Goal: Task Accomplishment & Management: Manage account settings

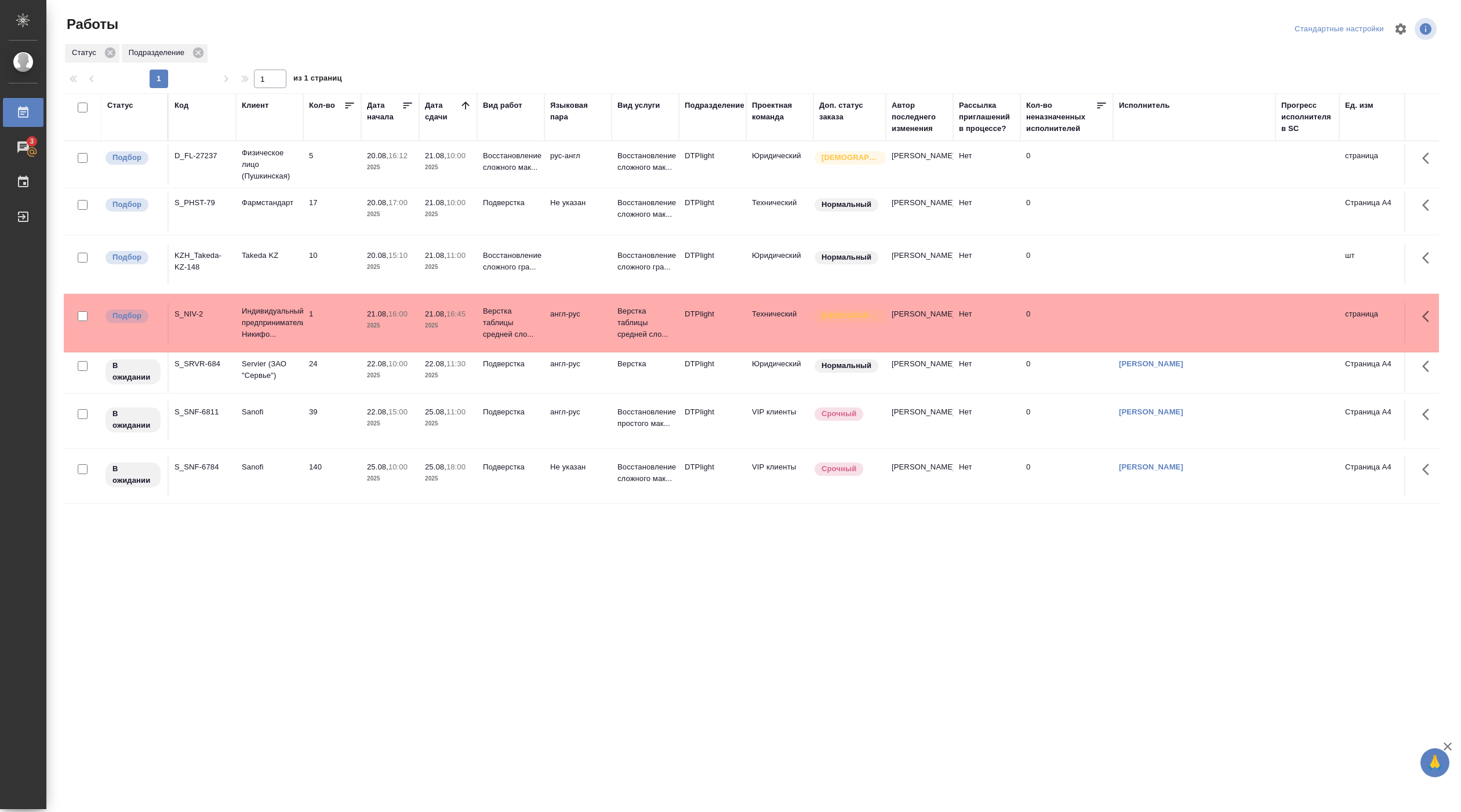
click at [451, 185] on td "21.08, 10:00 2025" at bounding box center [448, 164] width 58 height 41
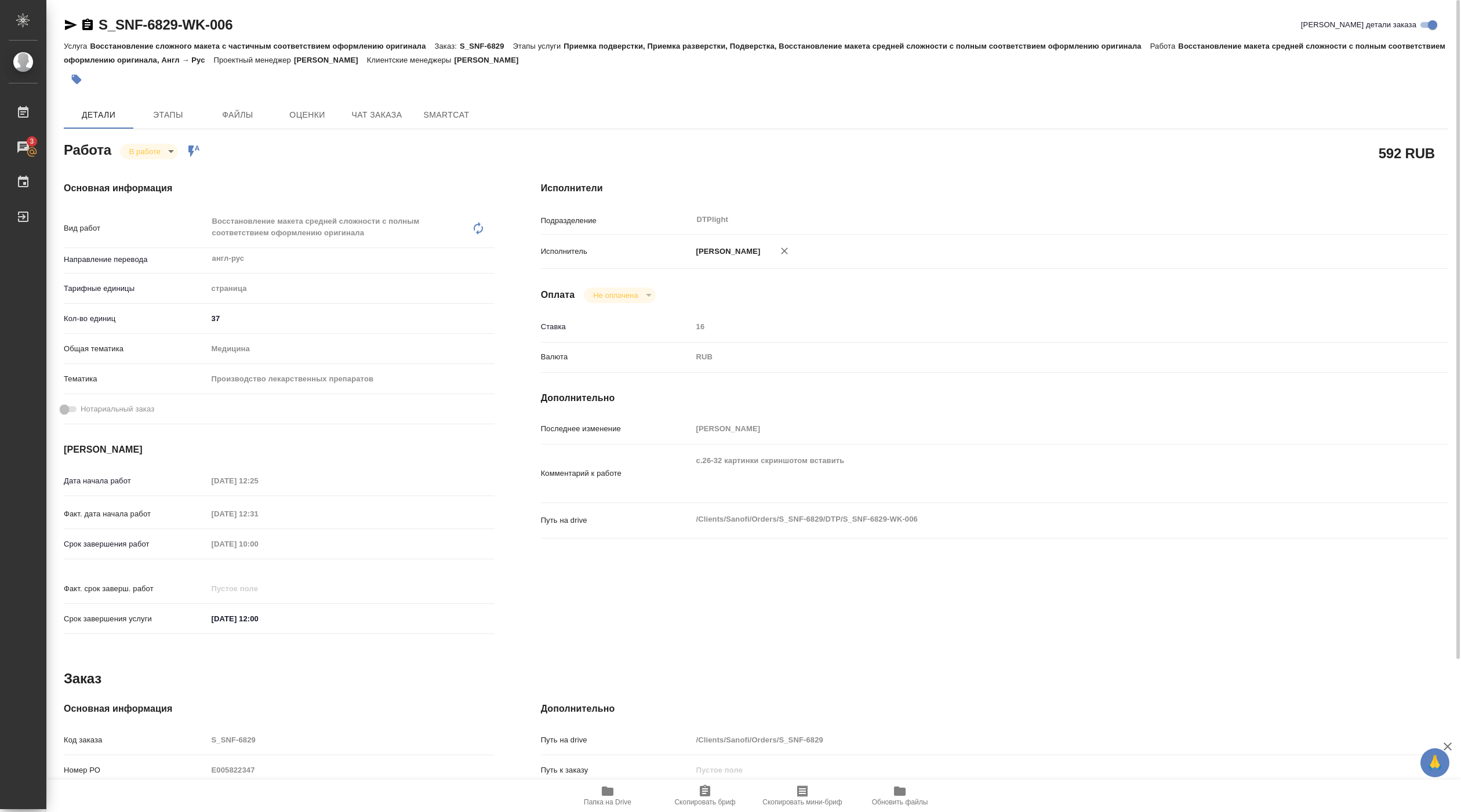
click at [157, 146] on body "🙏 .cls-1 fill:#fff; AWATERA Pankina Anna Работы 3 Чаты График Выйти S_SNF-6829-…" at bounding box center [730, 406] width 1461 height 812
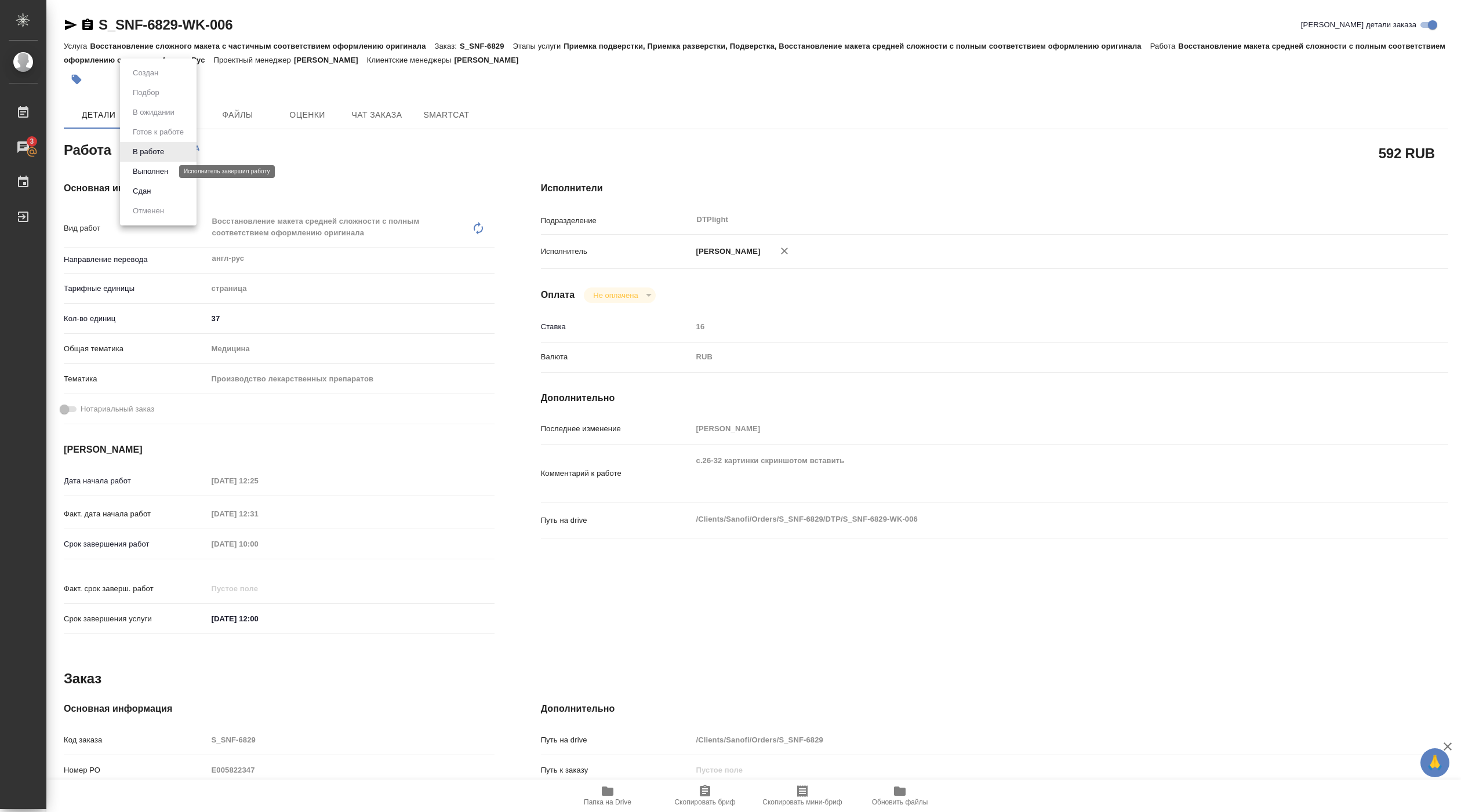
click at [159, 171] on button "Выполнен" at bounding box center [150, 171] width 43 height 13
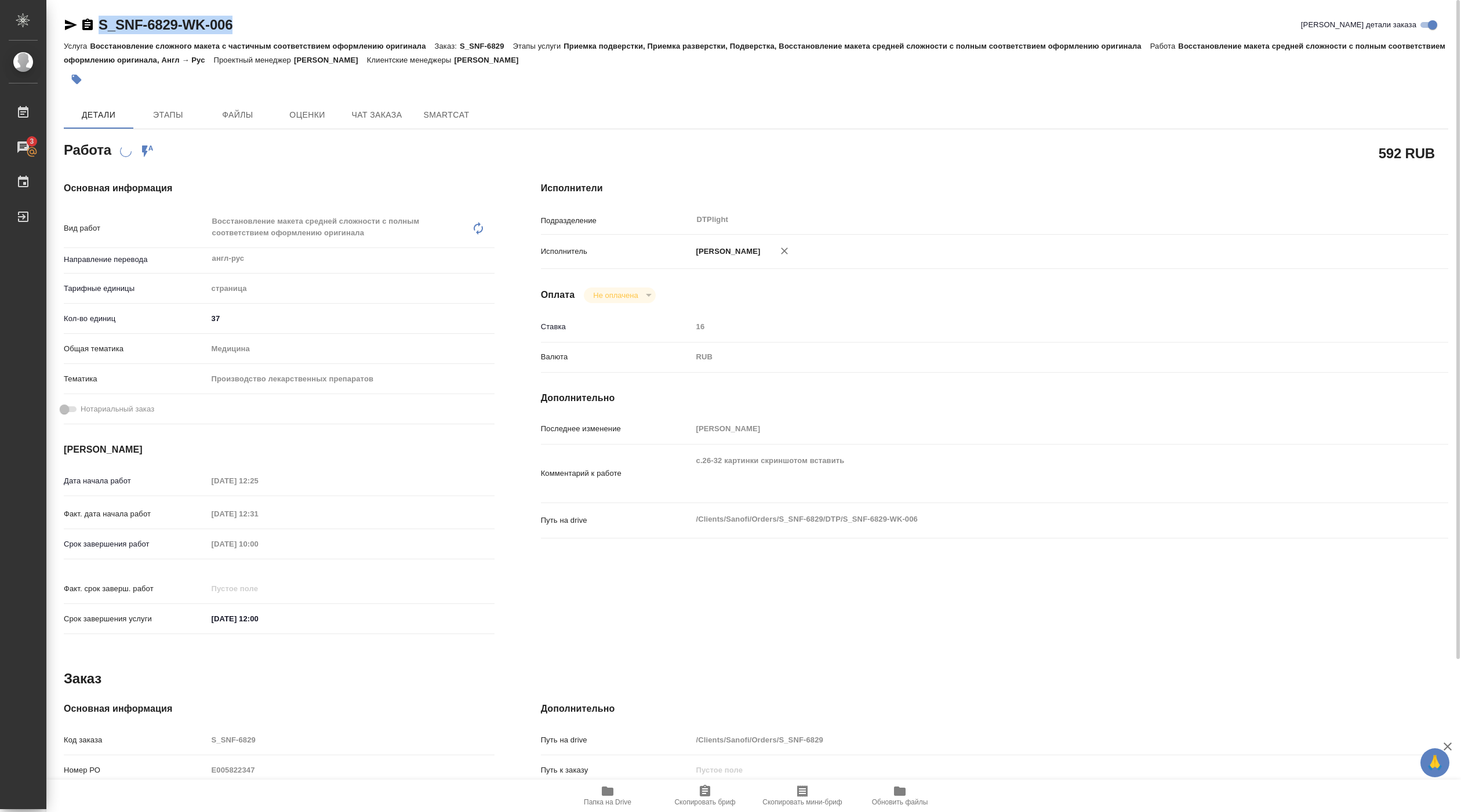
drag, startPoint x: 99, startPoint y: 35, endPoint x: 240, endPoint y: 35, distance: 141.0
click at [240, 35] on div "S_SNF-6829-WK-006 Кратко детали заказа" at bounding box center [756, 27] width 1384 height 23
copy link "S_SNF-6829-WK-006"
type textarea "x"
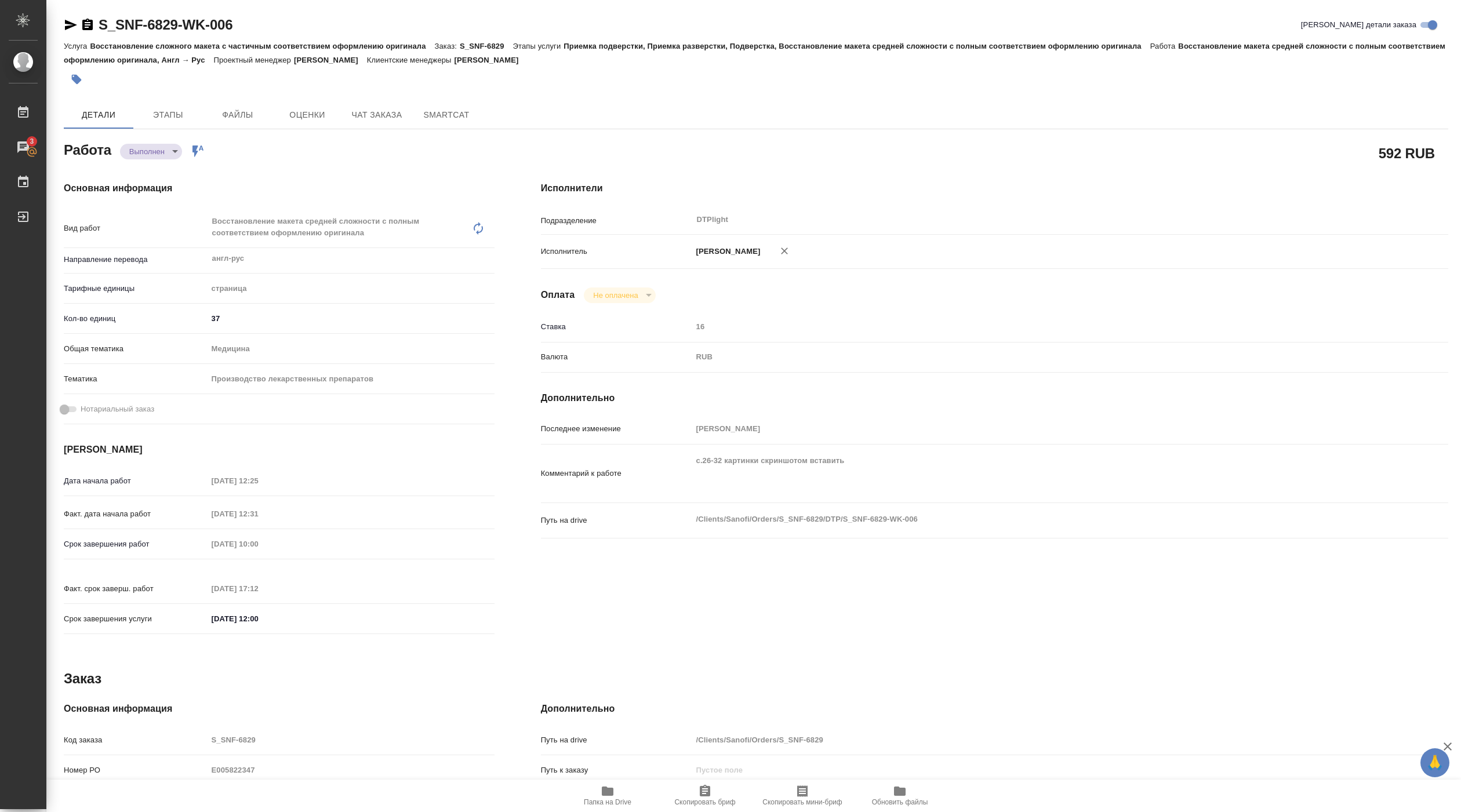
type textarea "x"
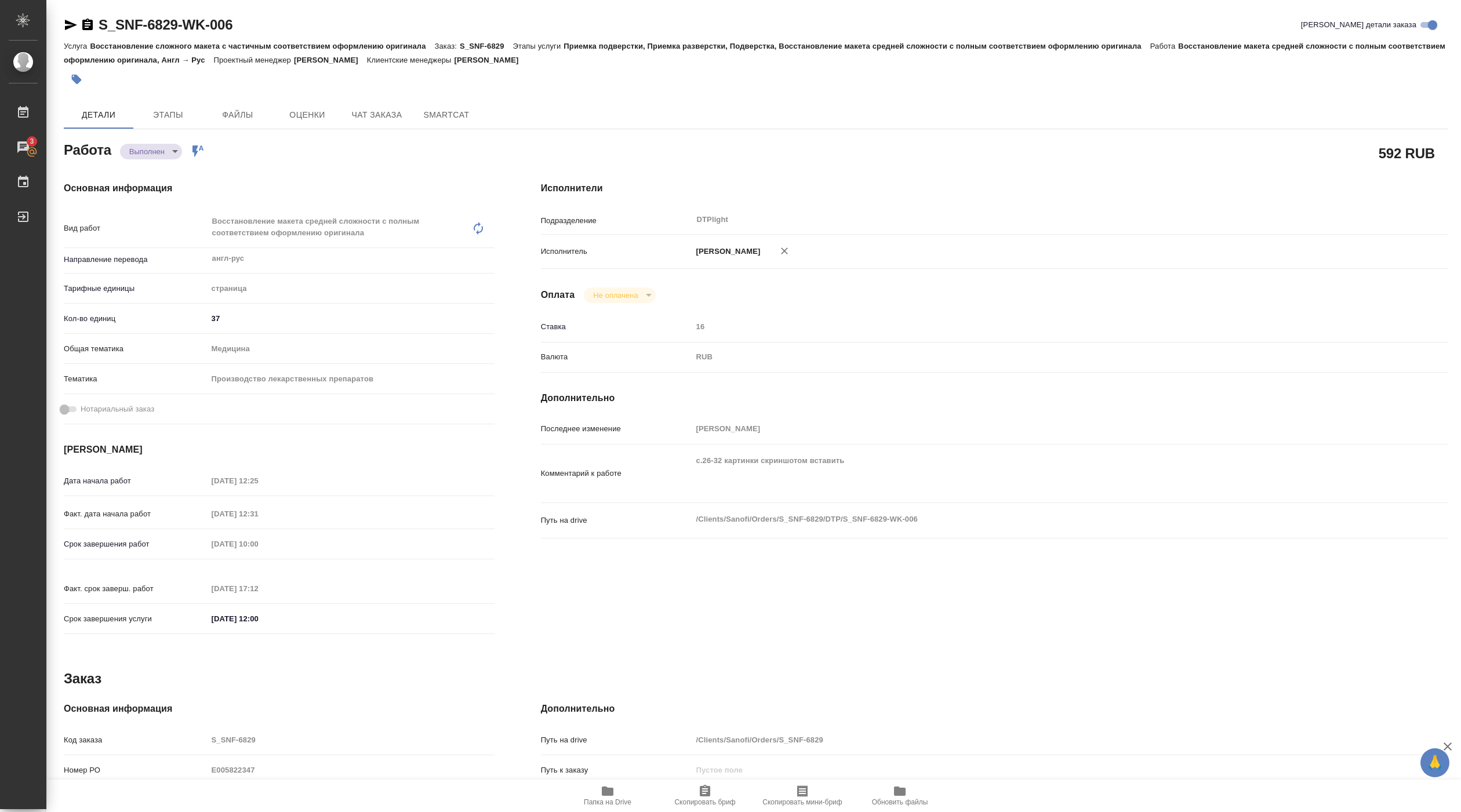
type textarea "x"
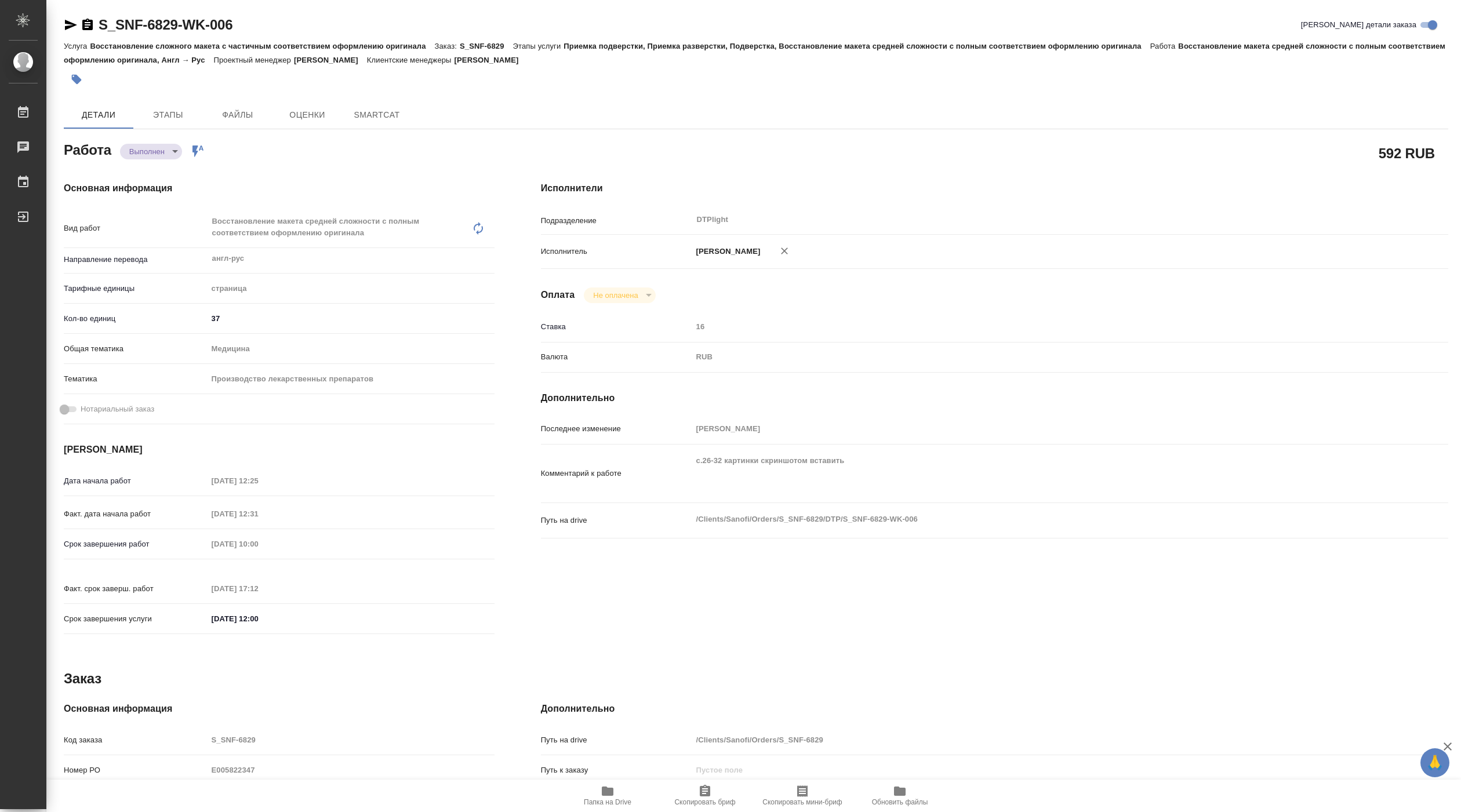
type textarea "x"
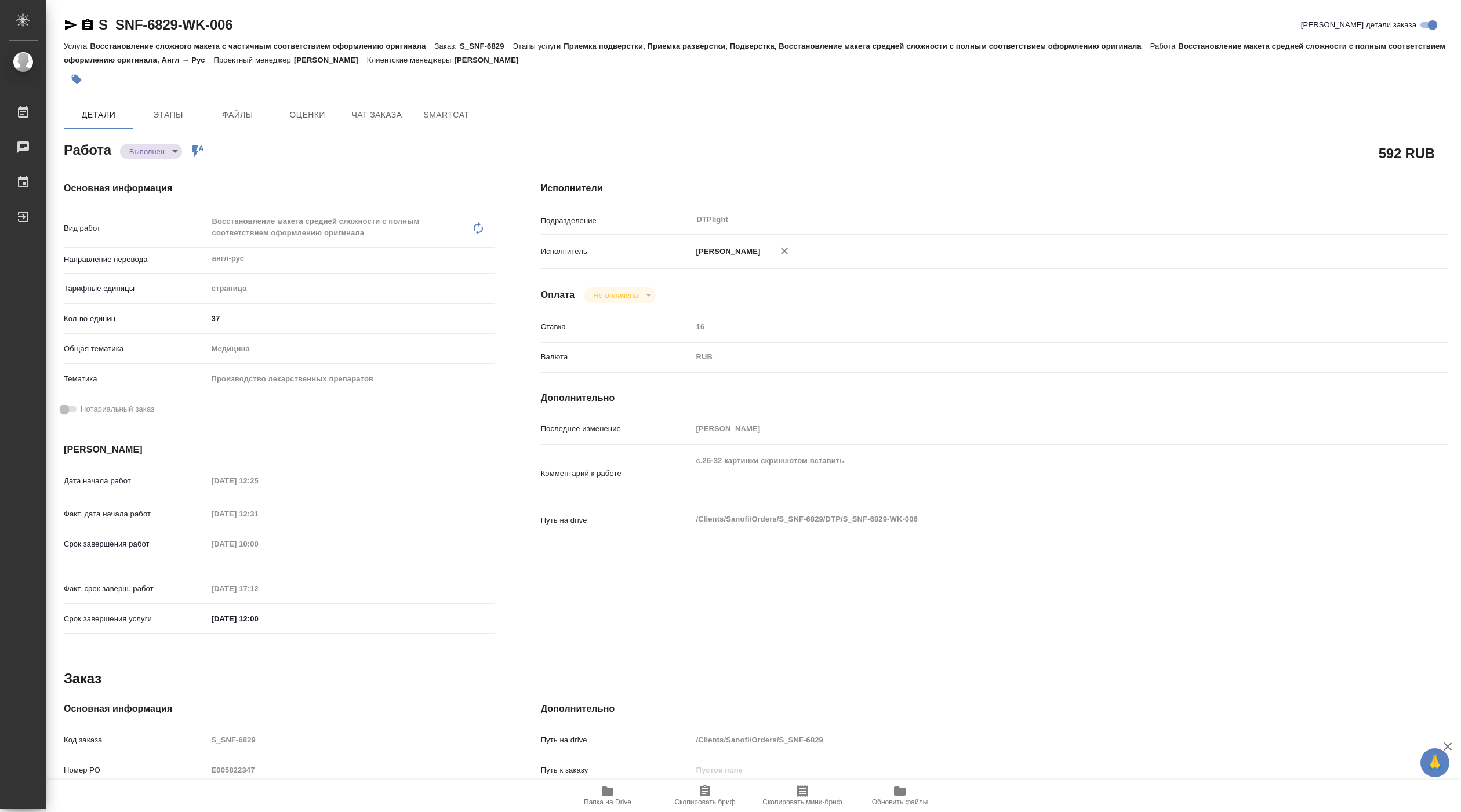
type textarea "x"
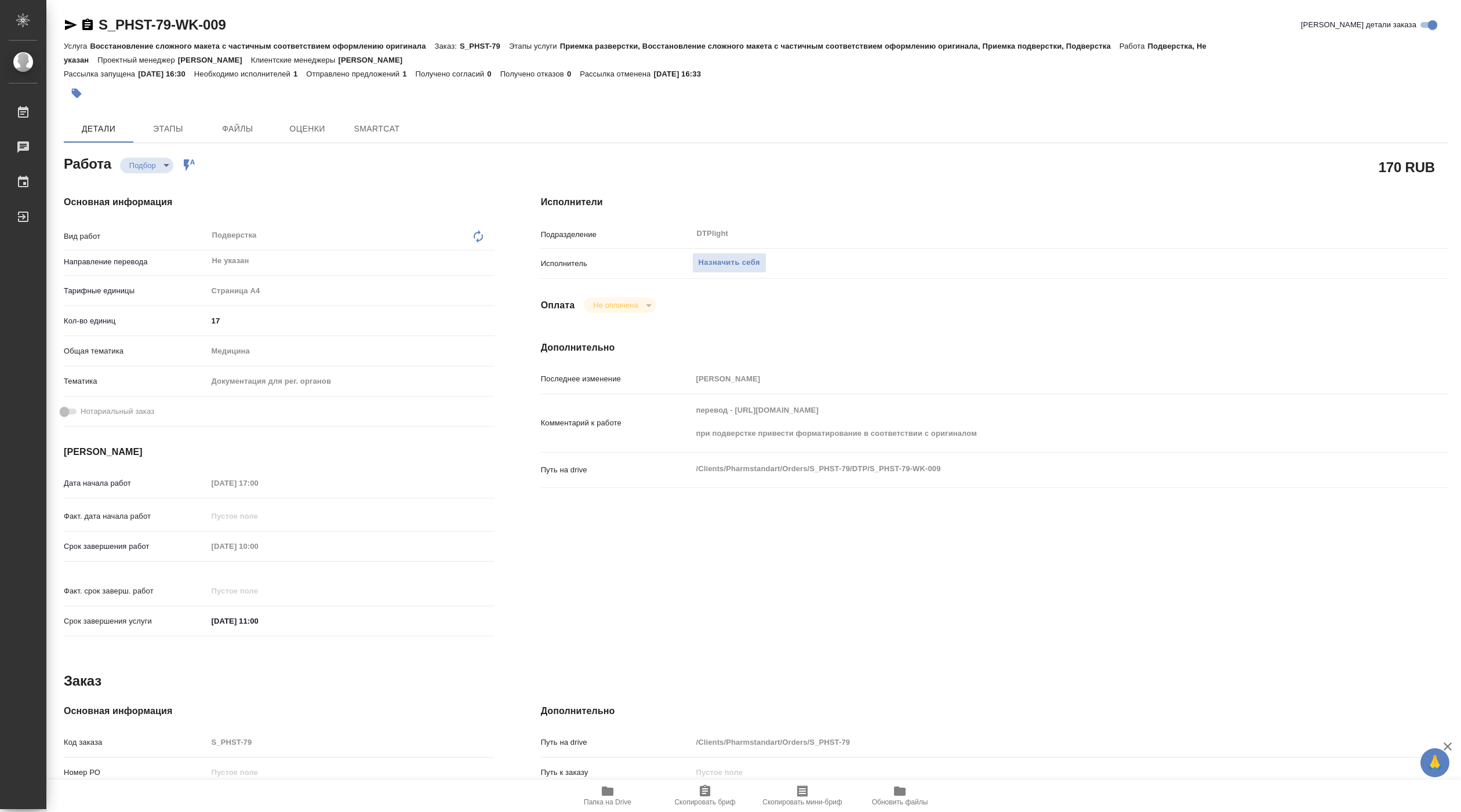
type textarea "x"
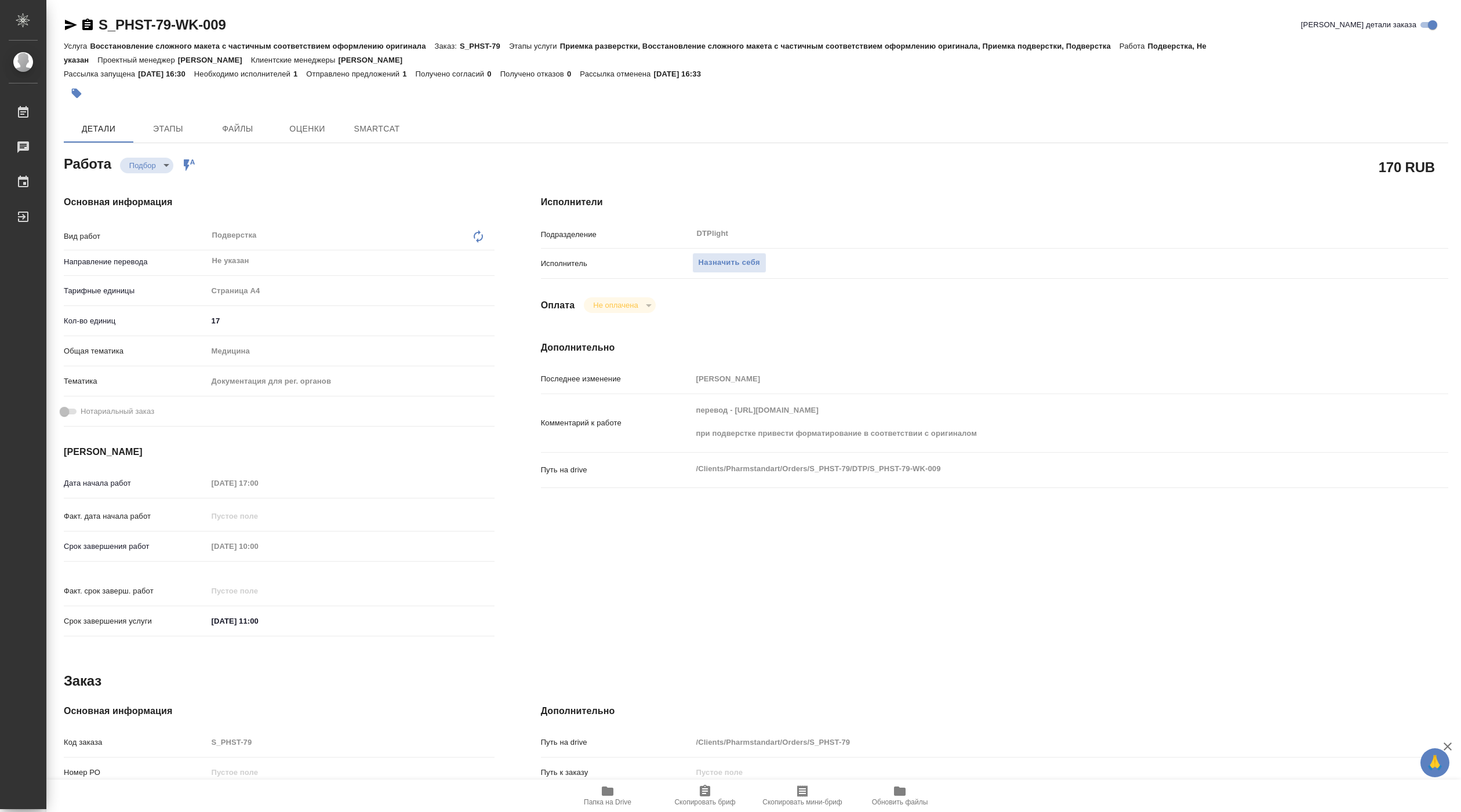
type textarea "x"
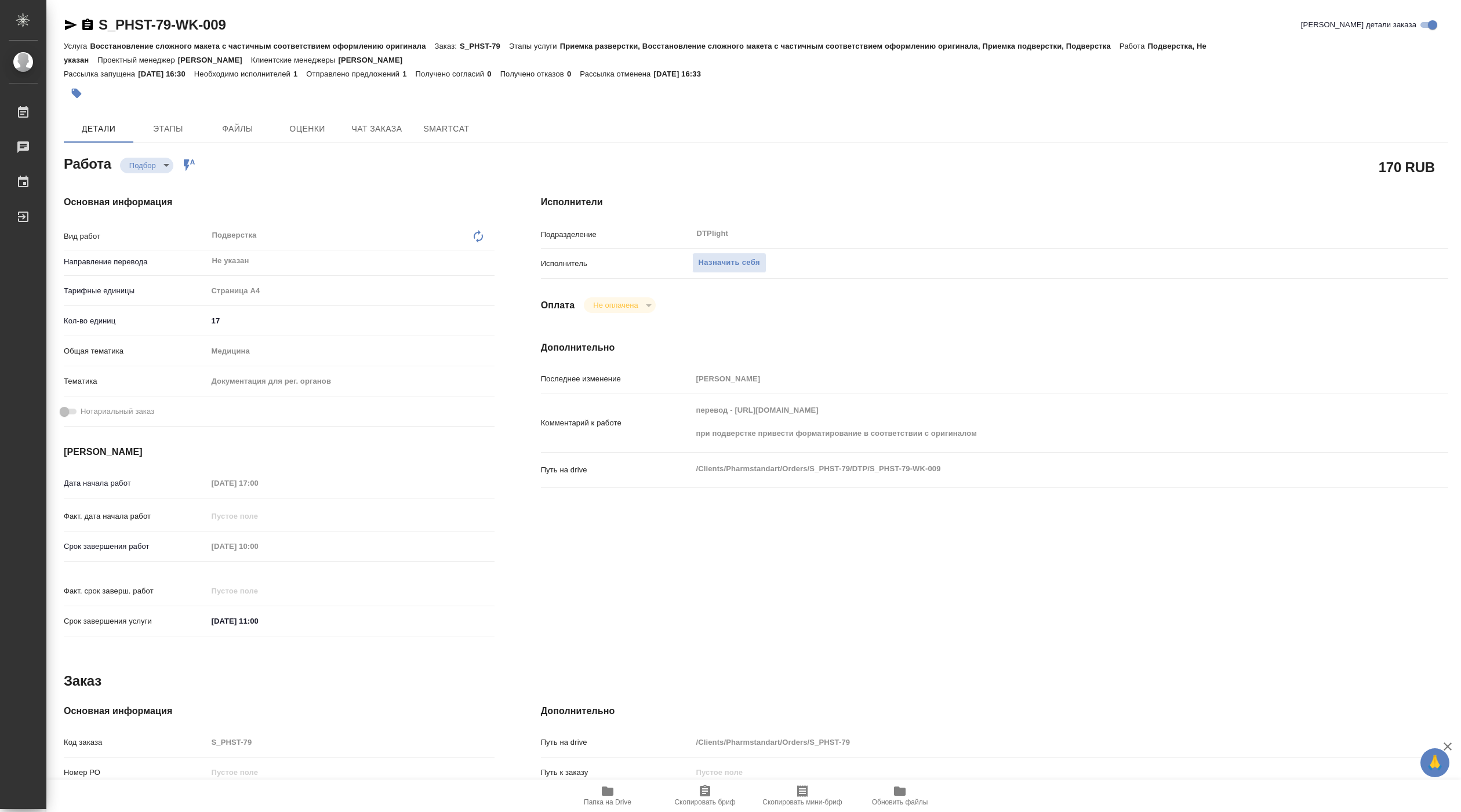
type textarea "x"
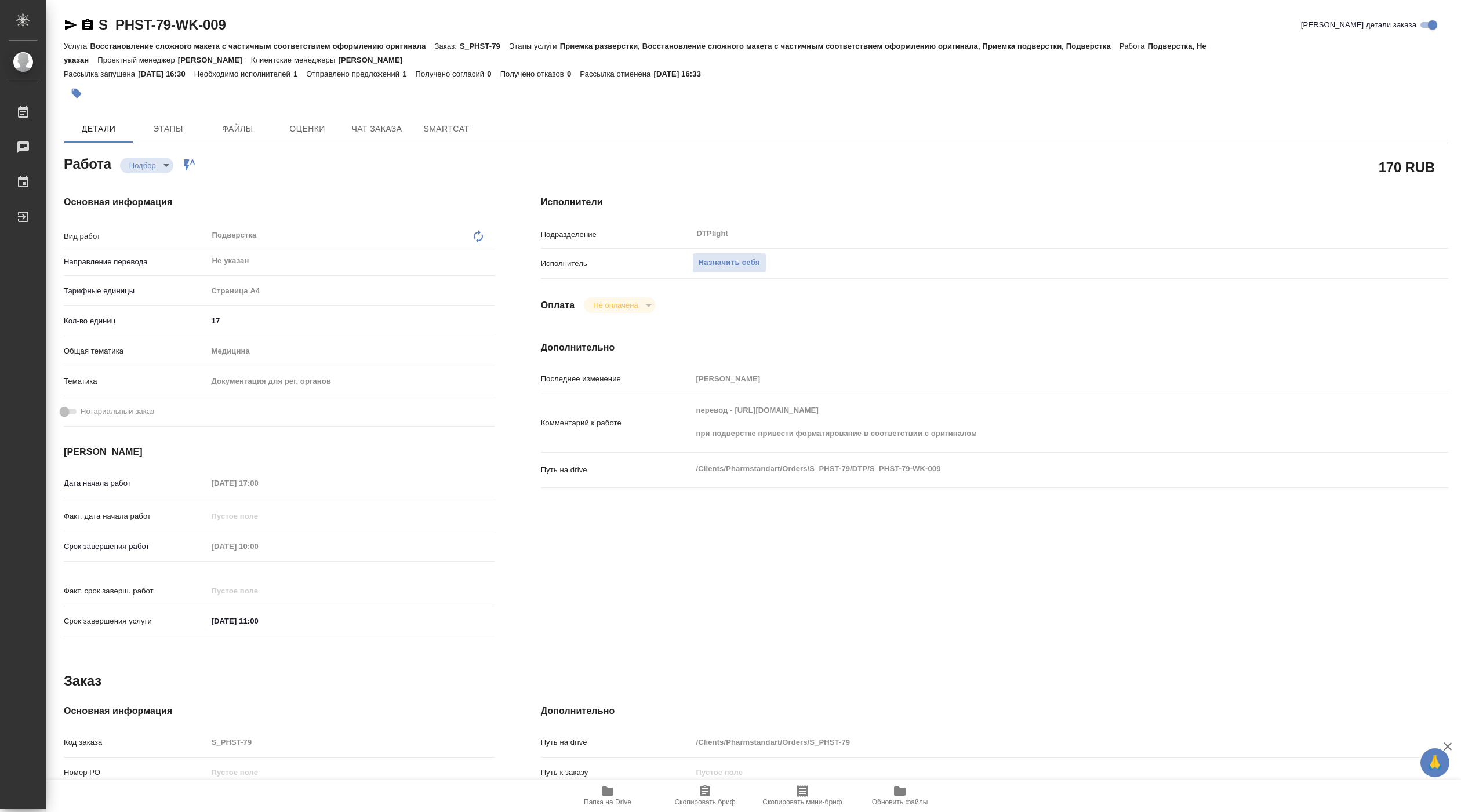
type textarea "x"
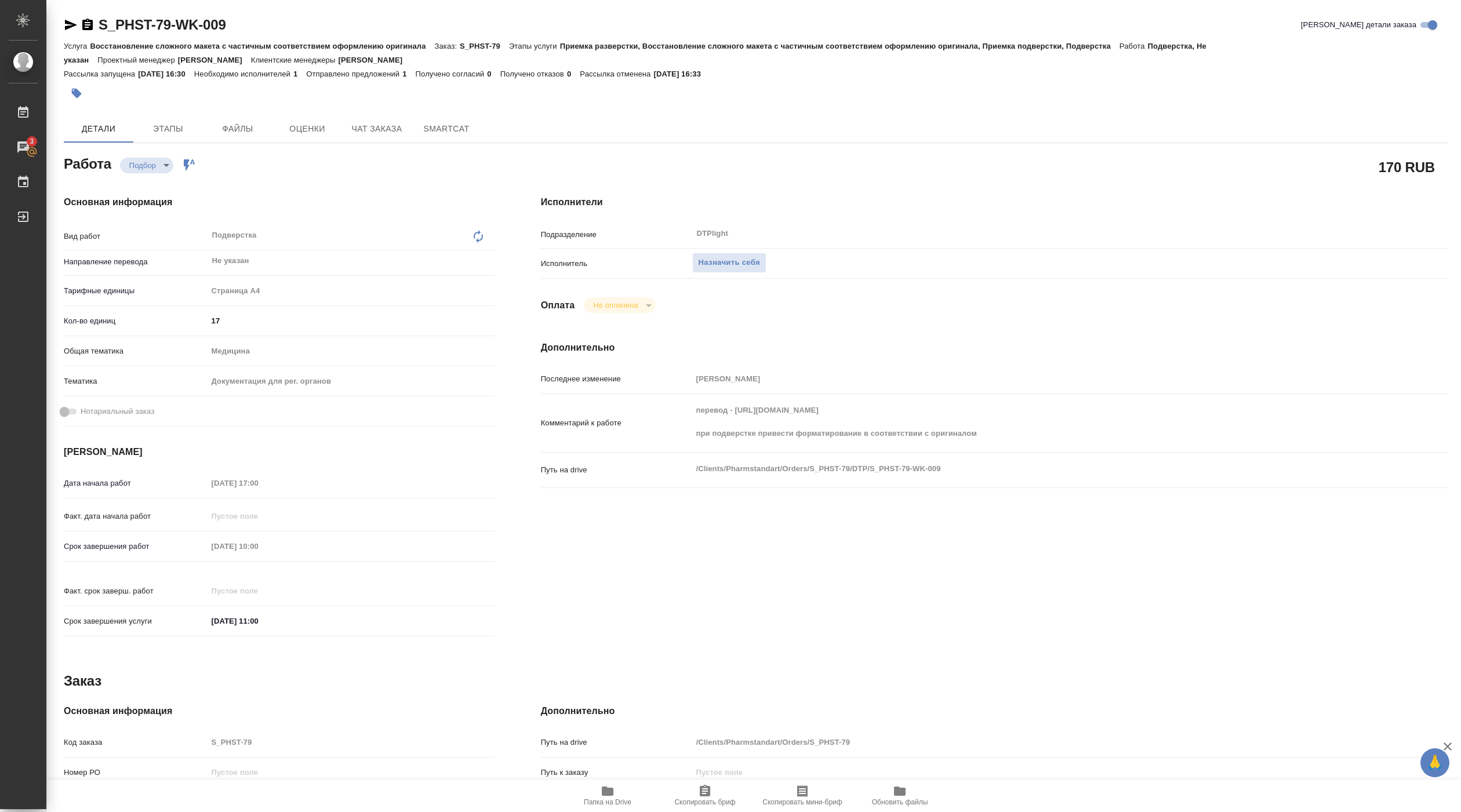
click at [611, 795] on icon "button" at bounding box center [607, 791] width 11 height 9
click at [625, 807] on button "Папка на Drive" at bounding box center [607, 795] width 97 height 33
click at [722, 270] on span "Назначить себя" at bounding box center [729, 263] width 61 height 13
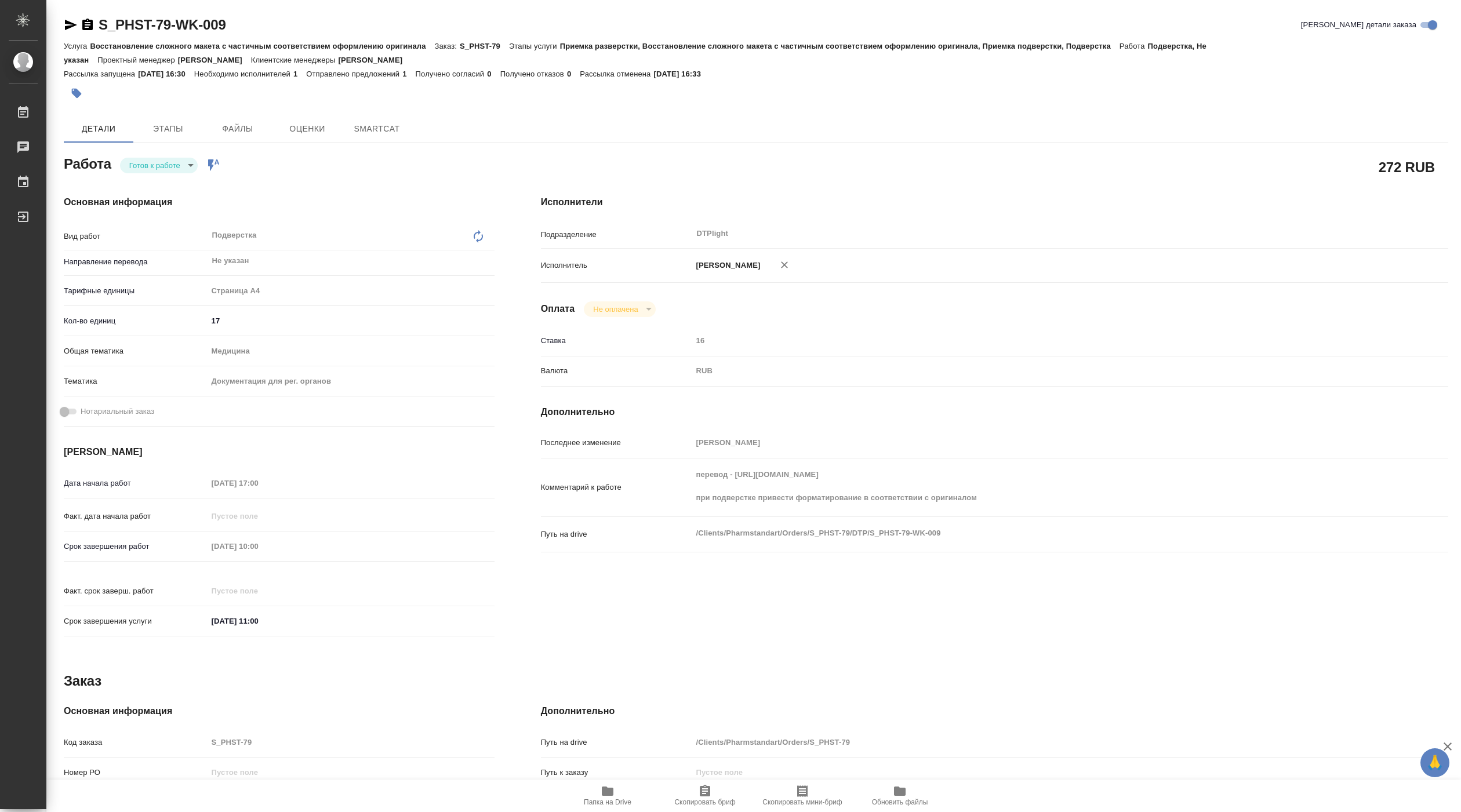
type textarea "x"
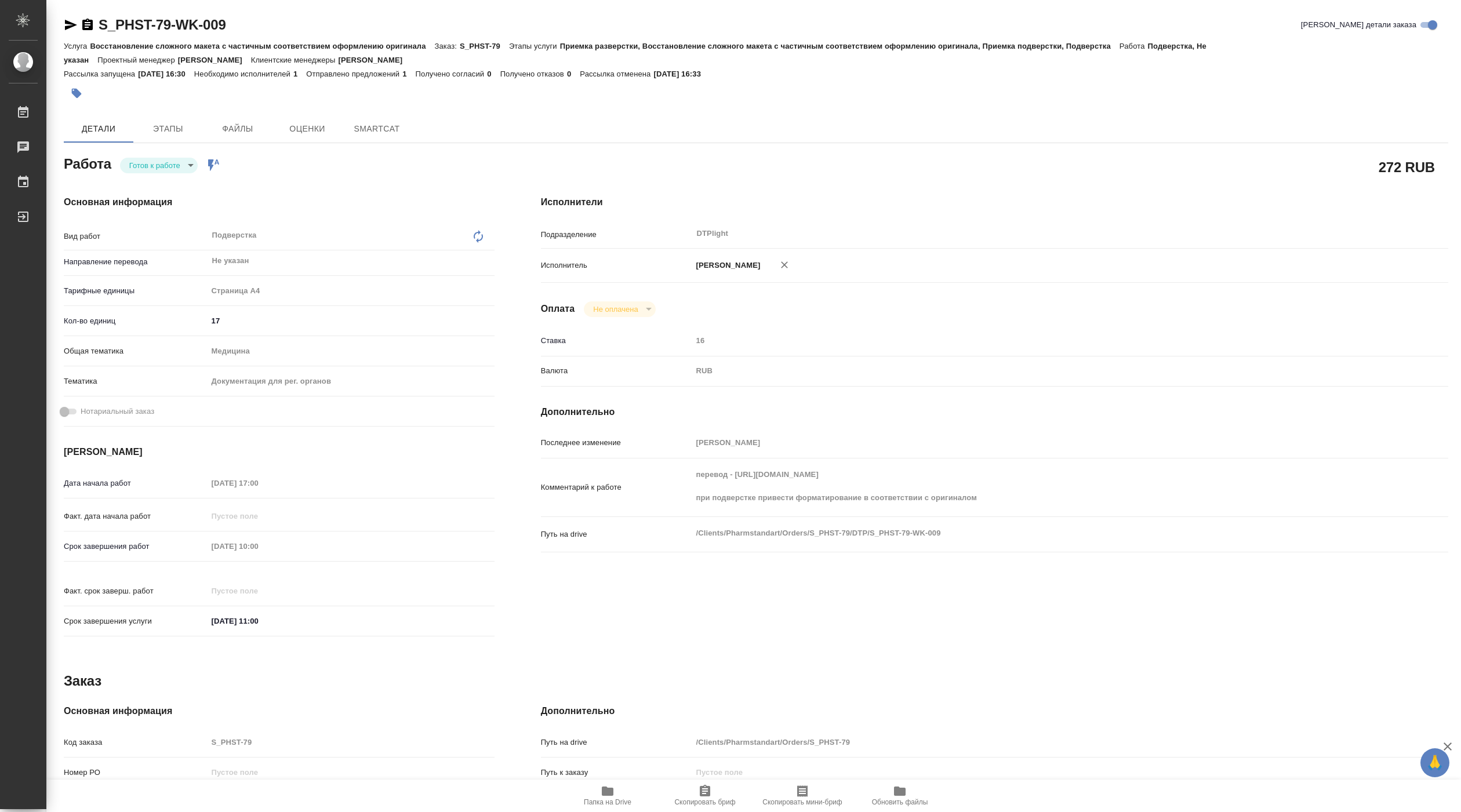
type textarea "x"
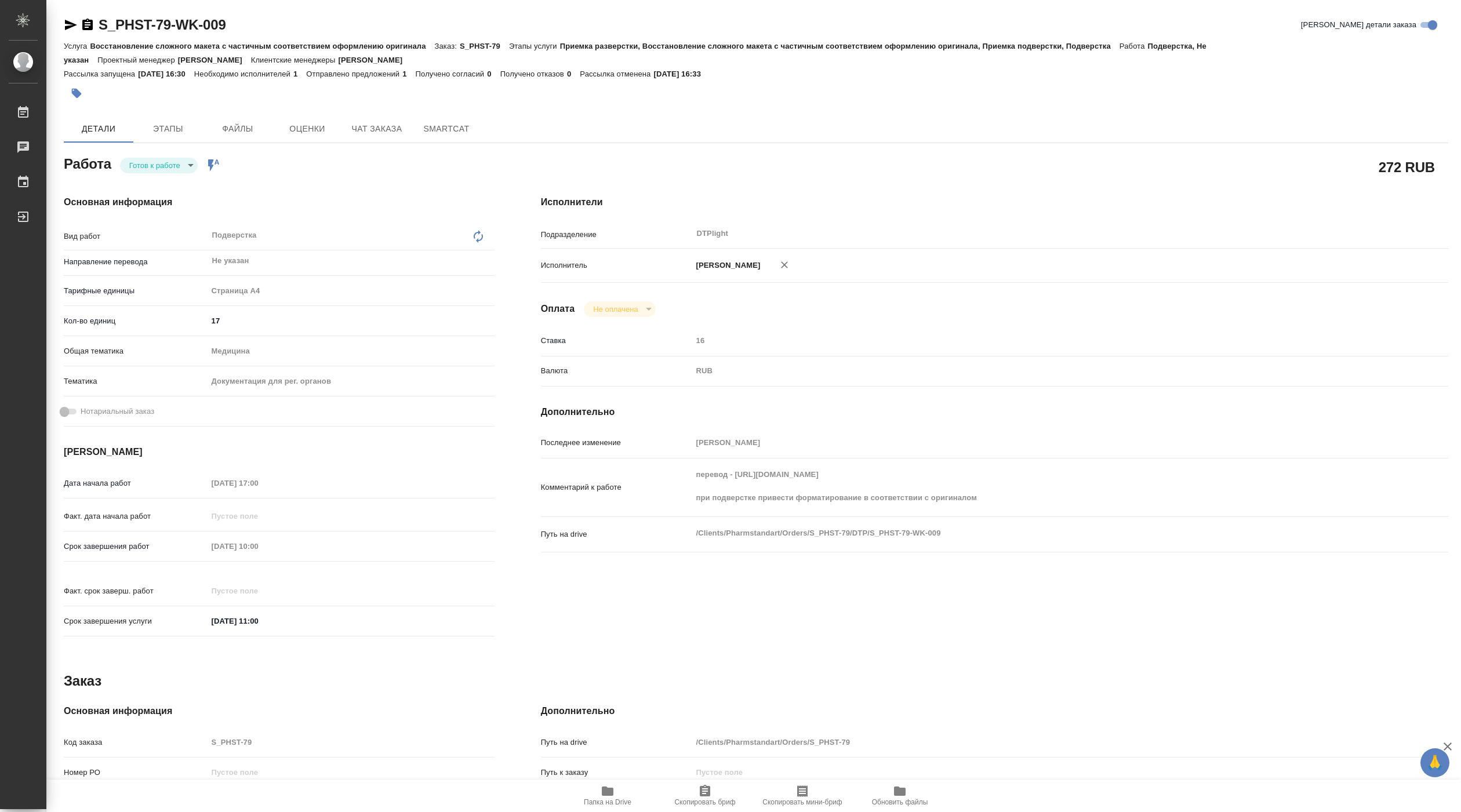
click at [167, 162] on body "🙏 .cls-1 fill:#fff; AWATERA [PERSON_NAME] Работы Чаты График Выйти S_PHST-79-WK…" at bounding box center [730, 406] width 1461 height 812
click at [164, 165] on button "В работе" at bounding box center [148, 165] width 38 height 13
type textarea "x"
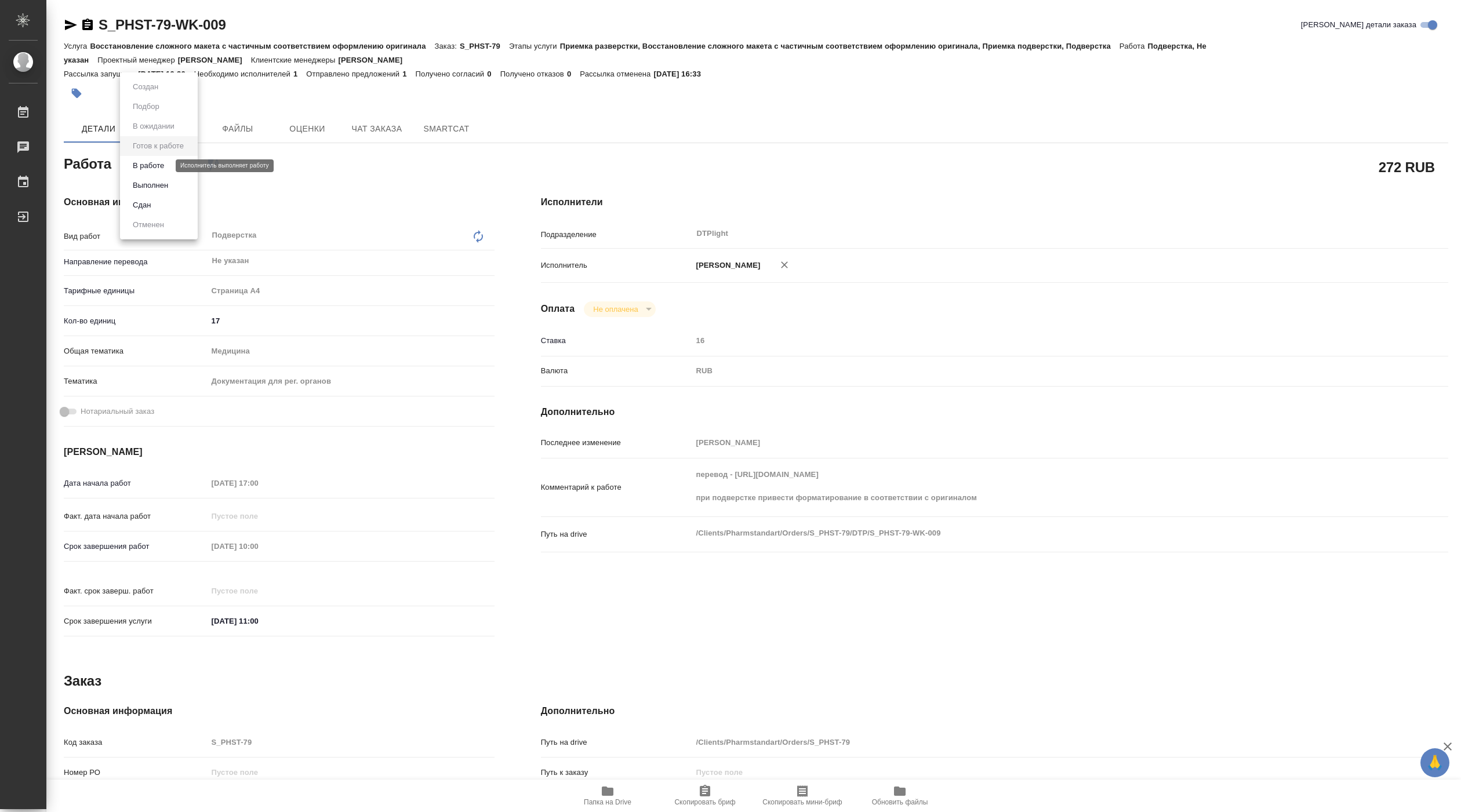
type textarea "x"
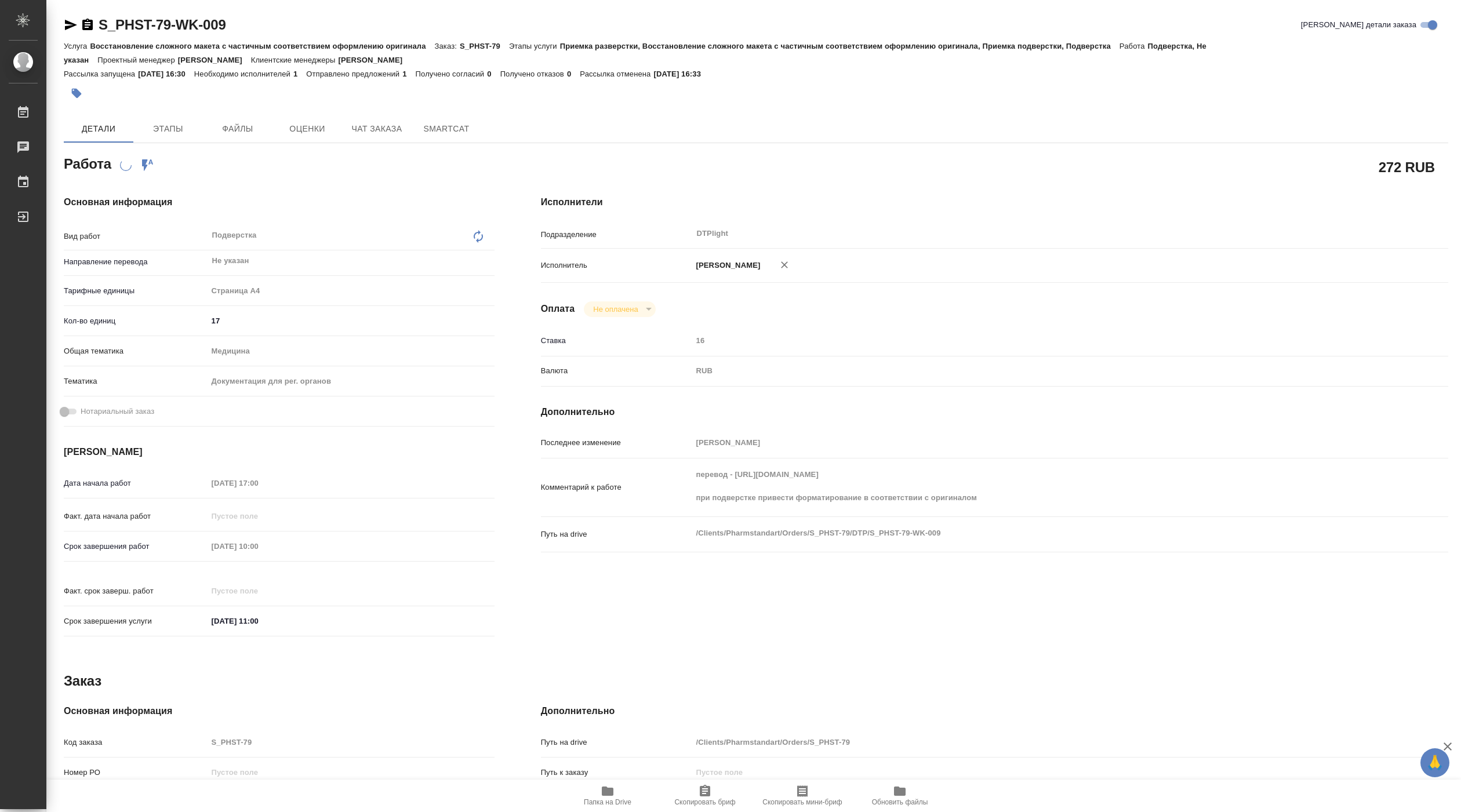
type textarea "x"
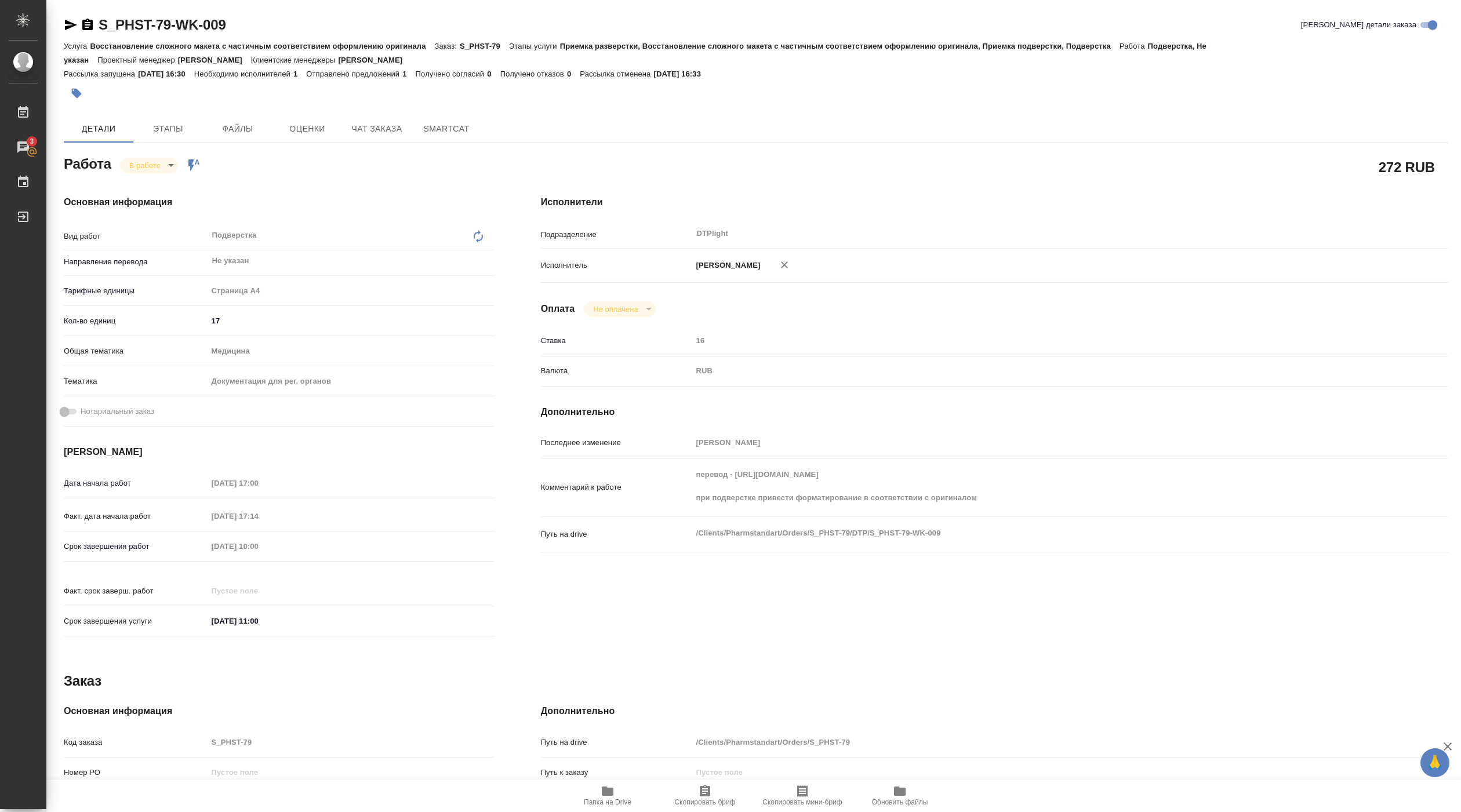
type textarea "x"
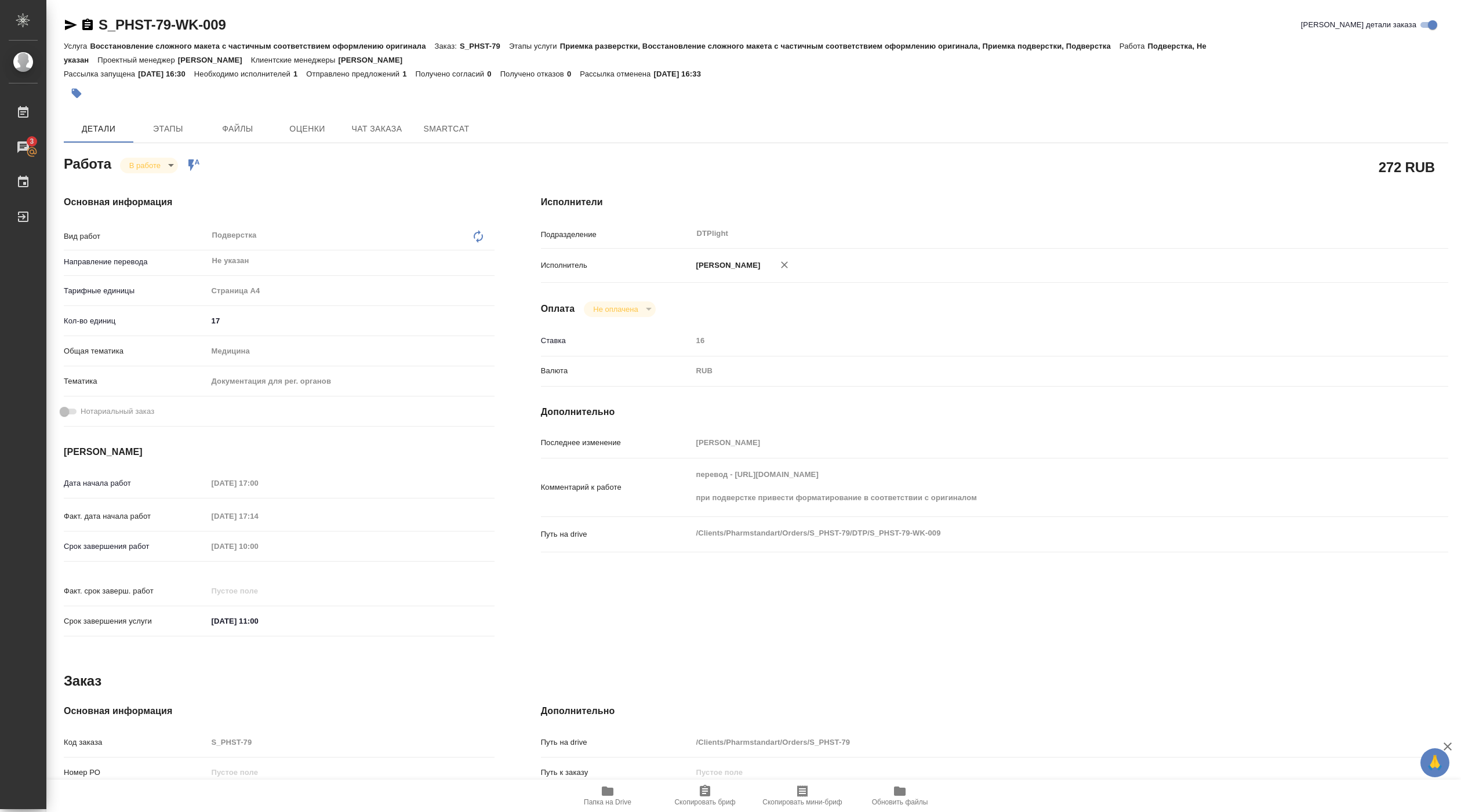
type textarea "x"
click at [611, 800] on span "Папка на Drive" at bounding box center [607, 802] width 47 height 8
click at [158, 166] on body "🙏 .cls-1 fill:#fff; AWATERA Pankina Anna Работы 3 Чаты График Выйти S_PHST-79-W…" at bounding box center [730, 406] width 1461 height 812
click at [150, 93] on button "Выполнен" at bounding box center [145, 87] width 33 height 13
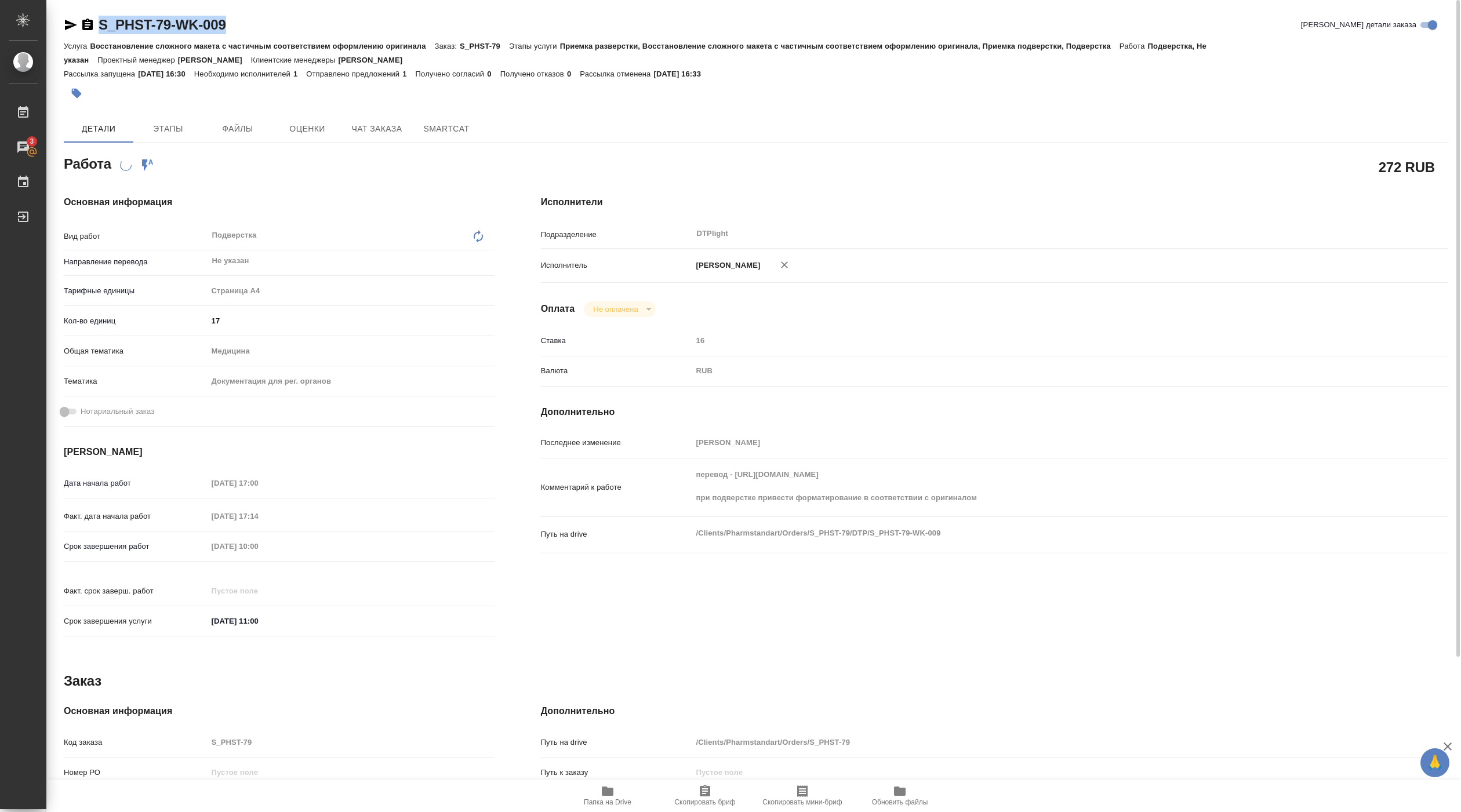
drag, startPoint x: 97, startPoint y: 35, endPoint x: 244, endPoint y: 30, distance: 147.1
click at [244, 30] on div "S_PHST-79-WK-009 Кратко детали заказа" at bounding box center [756, 27] width 1384 height 23
copy link "S_PHST-79-WK-009"
type textarea "x"
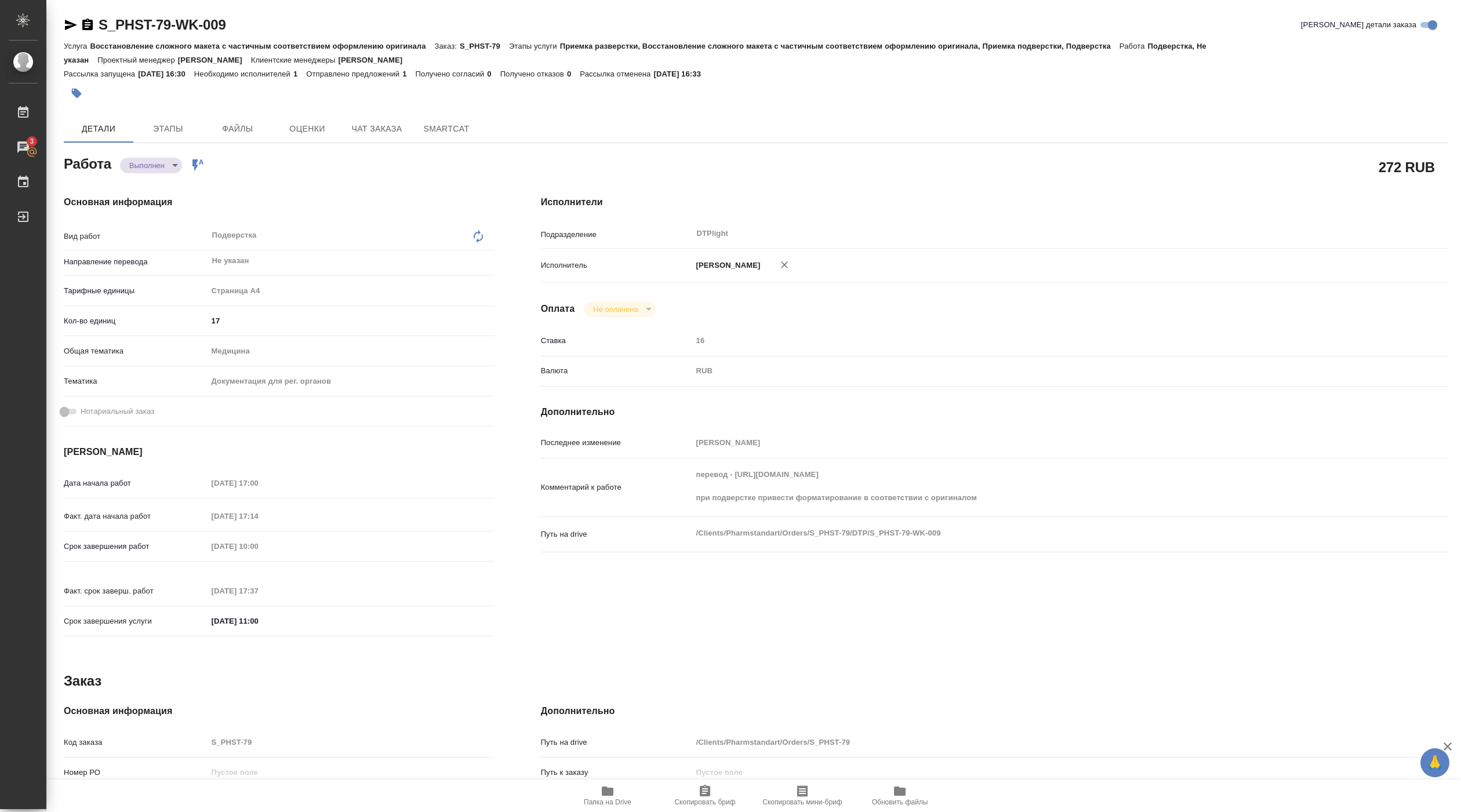
type textarea "x"
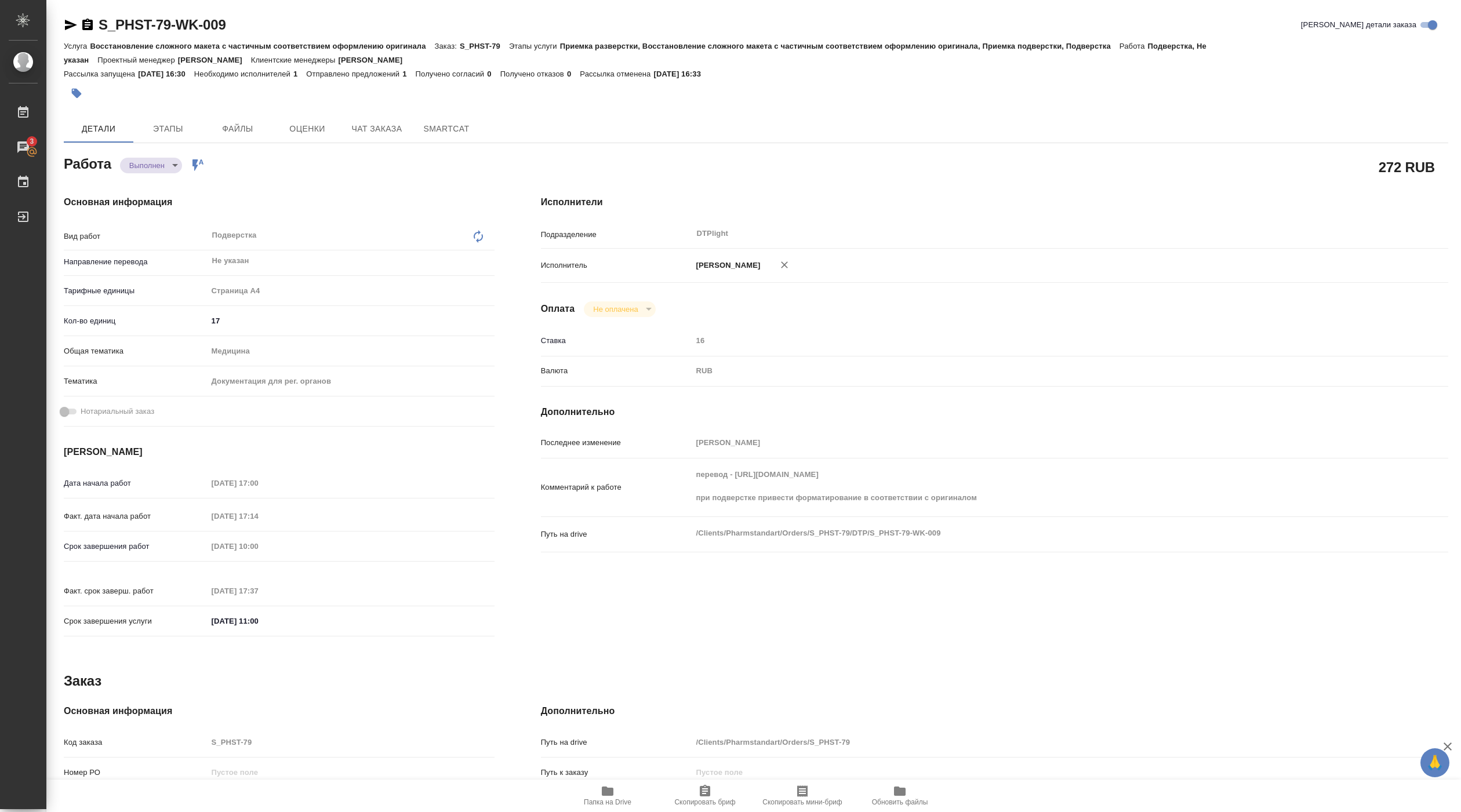
type textarea "x"
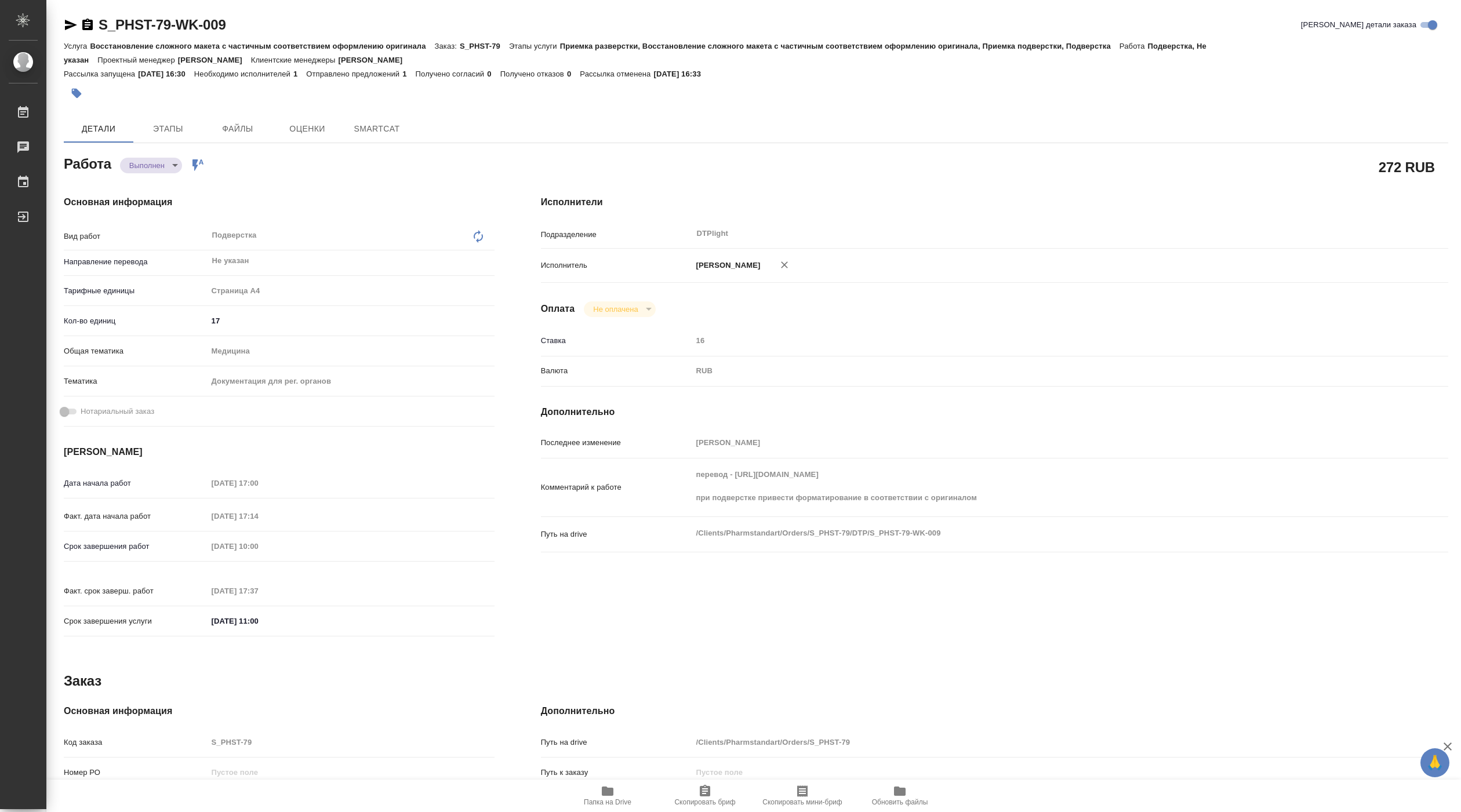
type textarea "x"
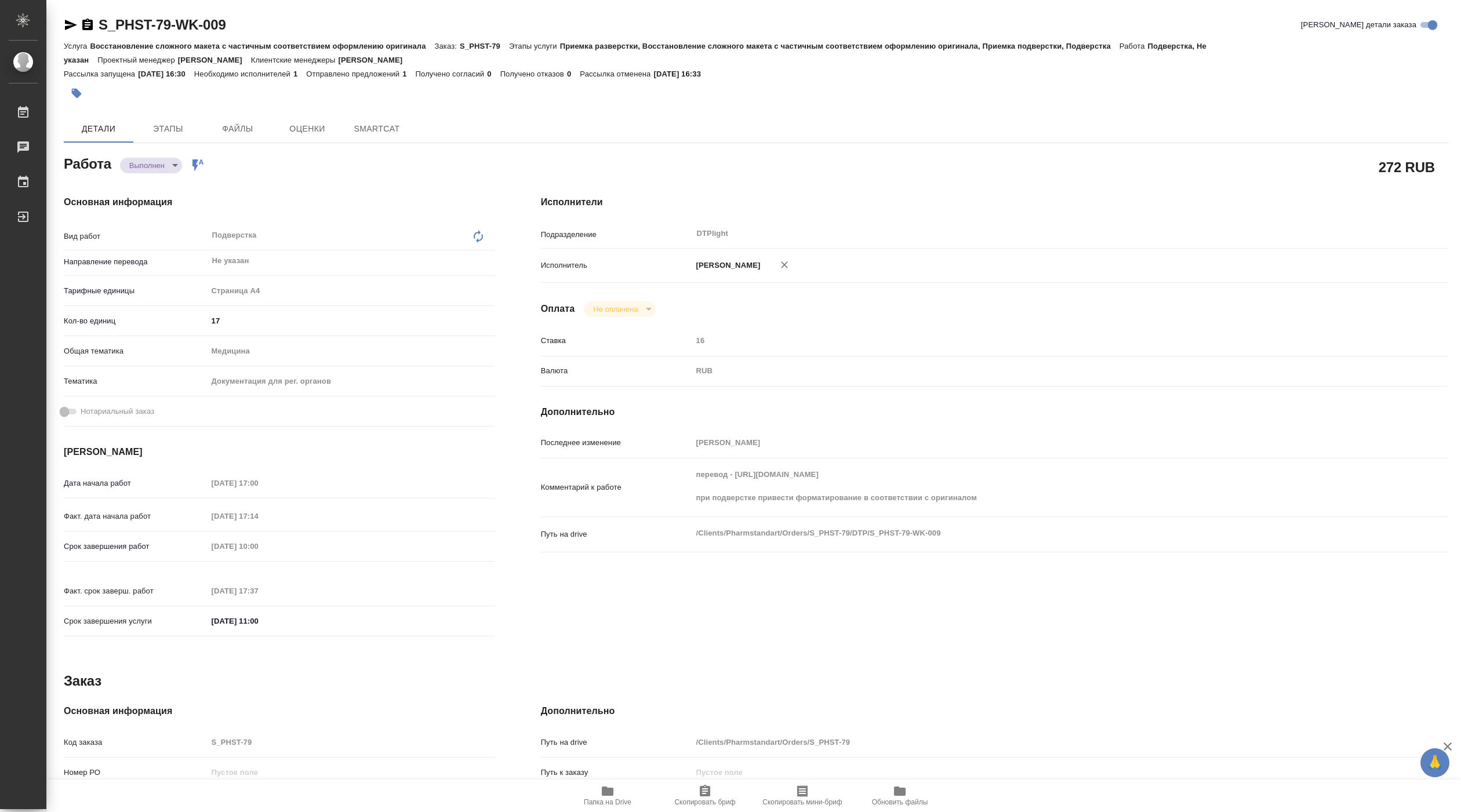
type textarea "x"
